Goal: Navigation & Orientation: Find specific page/section

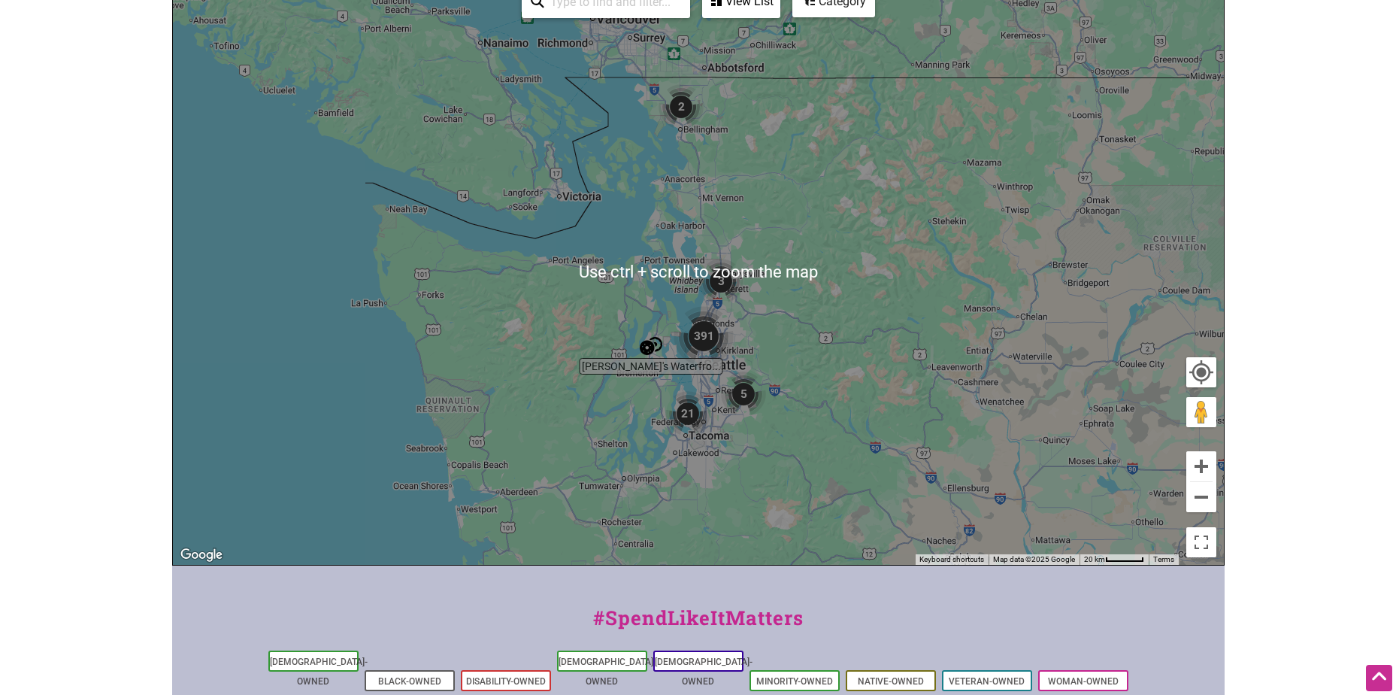
scroll to position [226, 0]
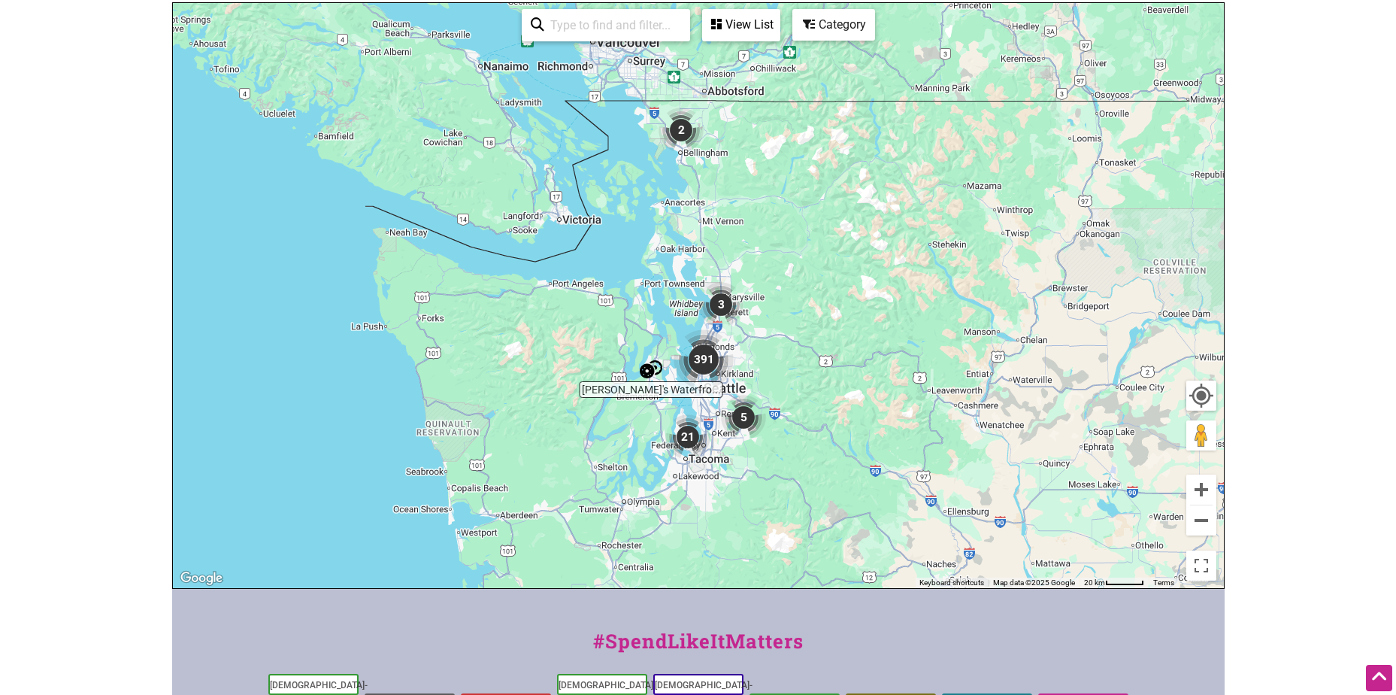
click at [705, 357] on img "391" at bounding box center [703, 359] width 60 height 60
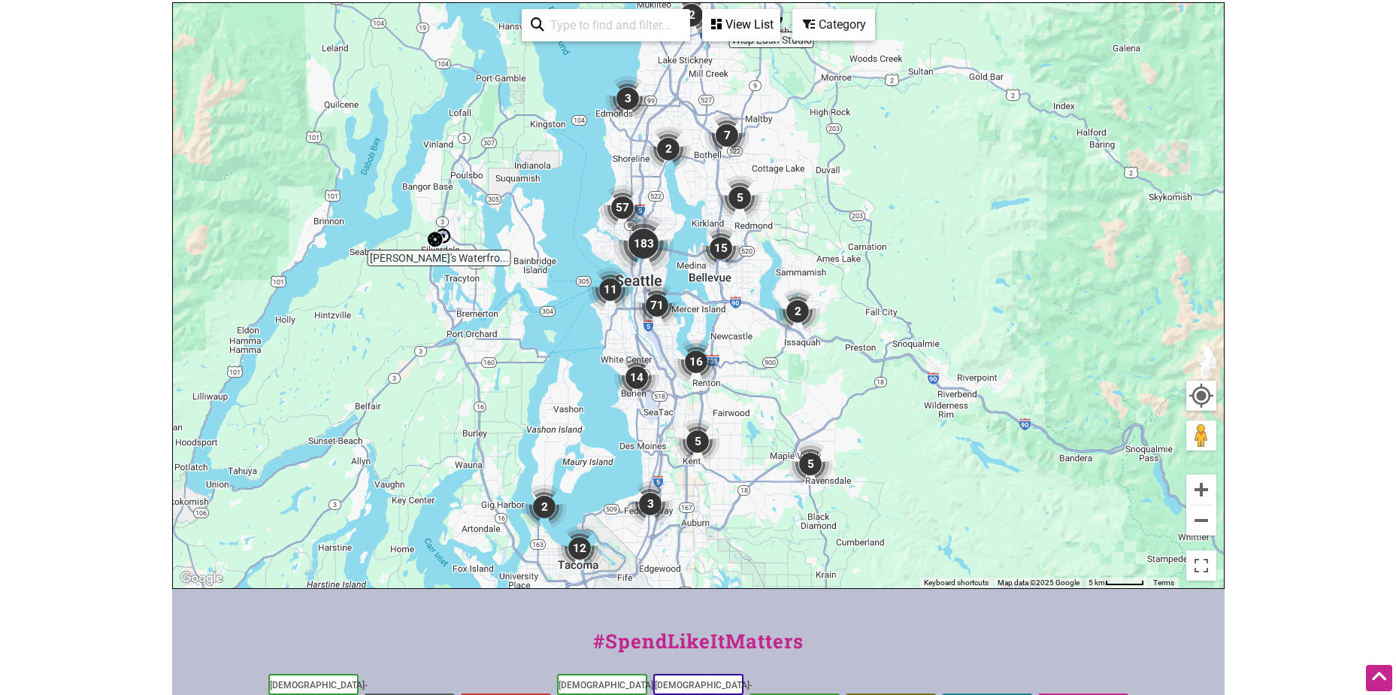
click at [646, 241] on img "183" at bounding box center [643, 243] width 60 height 60
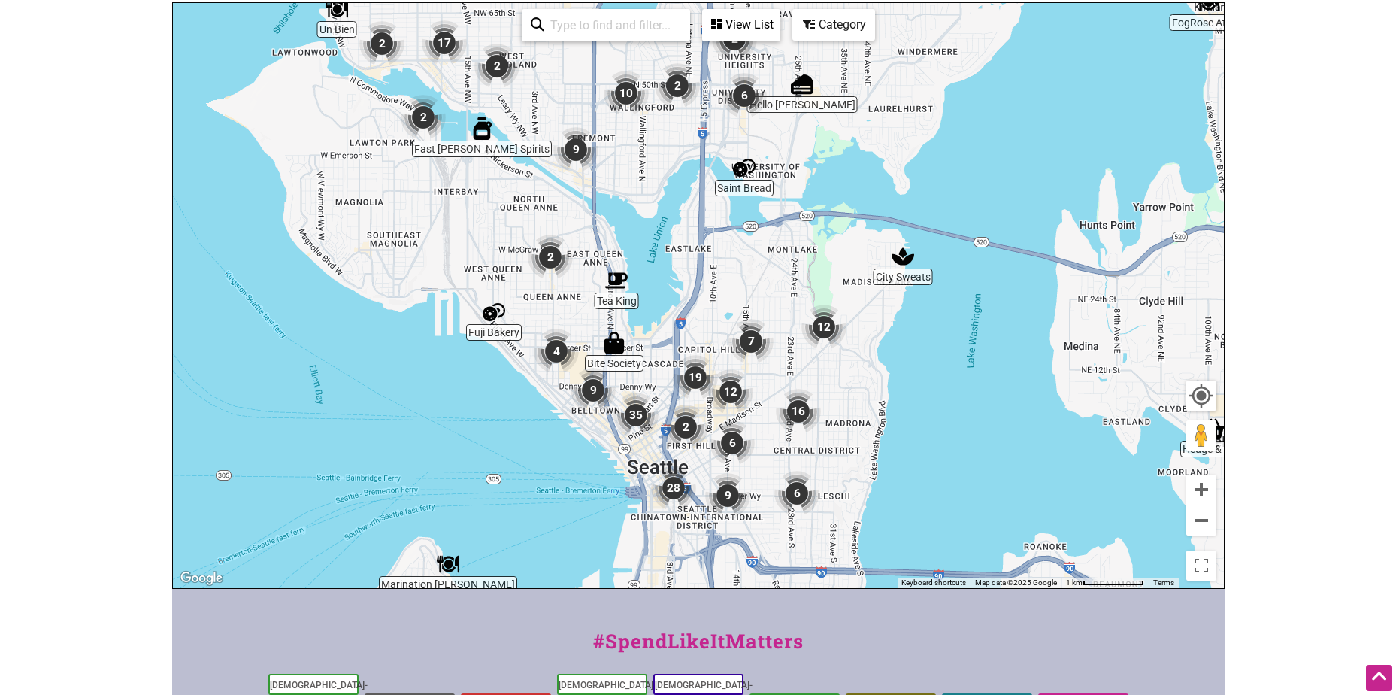
click at [665, 485] on img "28" at bounding box center [673, 487] width 45 height 45
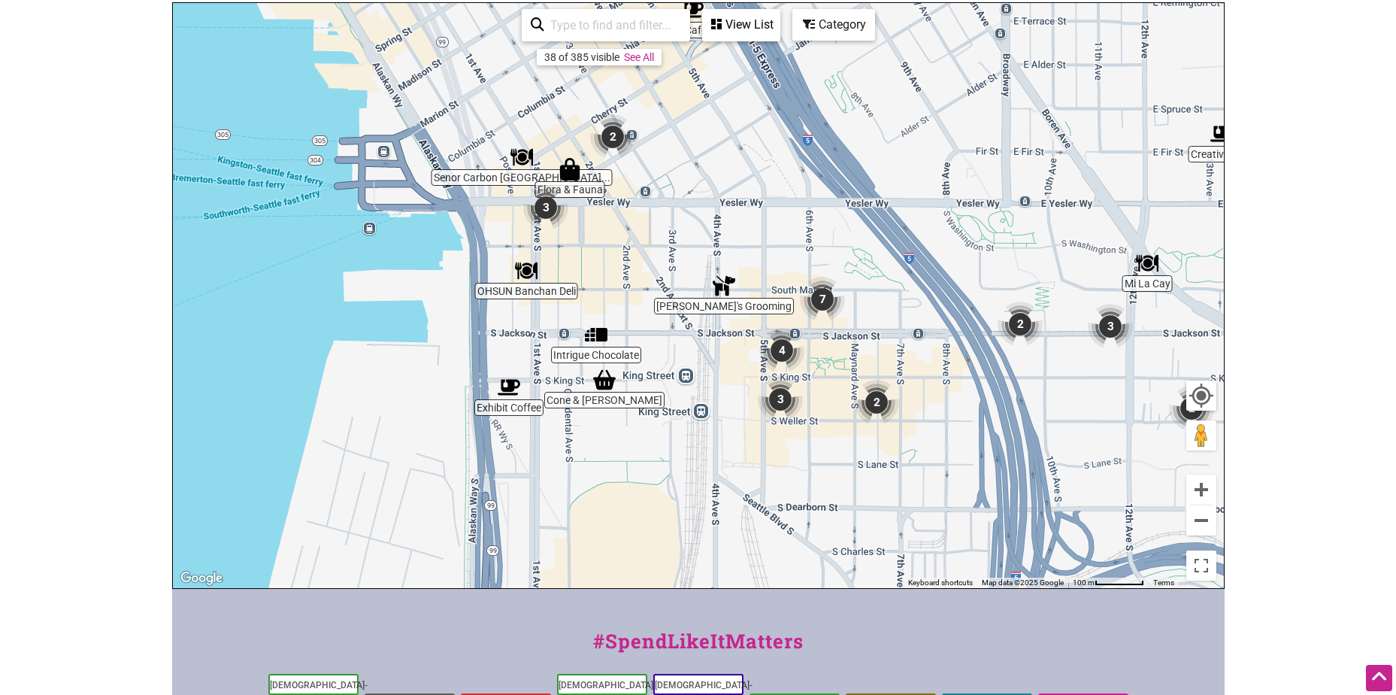
click at [782, 348] on img "4" at bounding box center [781, 350] width 45 height 45
